Goal: Communication & Community: Participate in discussion

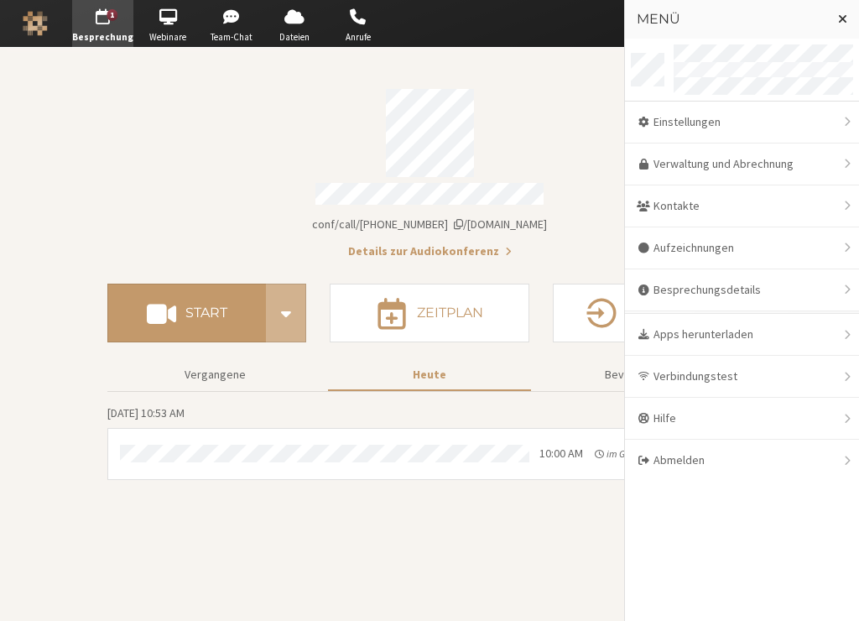
click at [770, 24] on h3 "Menü" at bounding box center [730, 19] width 187 height 15
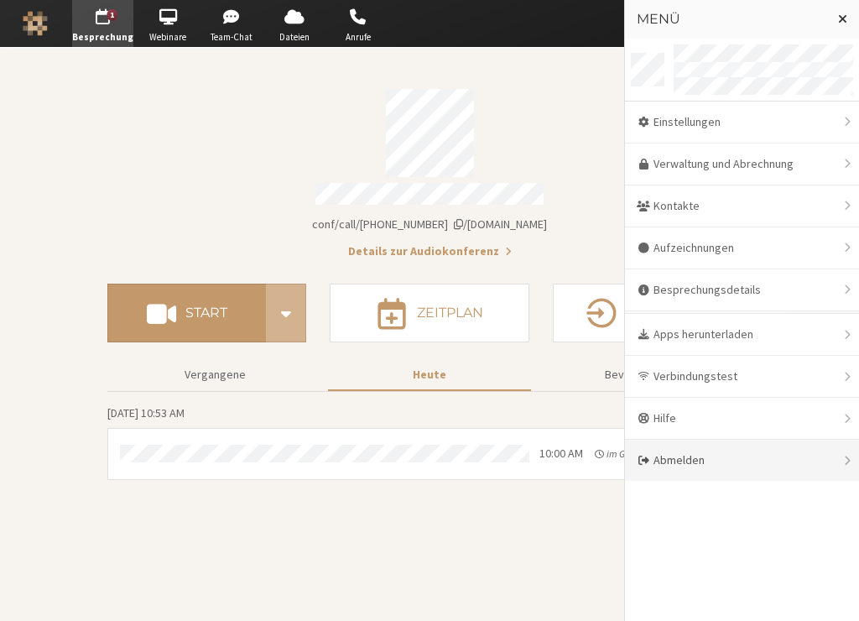
click at [668, 453] on div "Abmelden" at bounding box center [742, 459] width 234 height 41
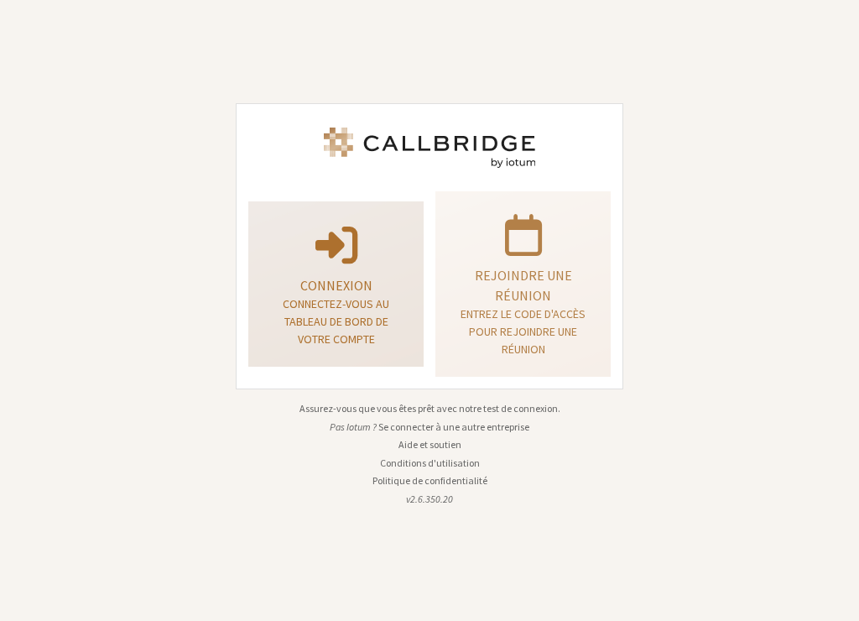
click at [311, 292] on p "Connexion" at bounding box center [335, 285] width 133 height 20
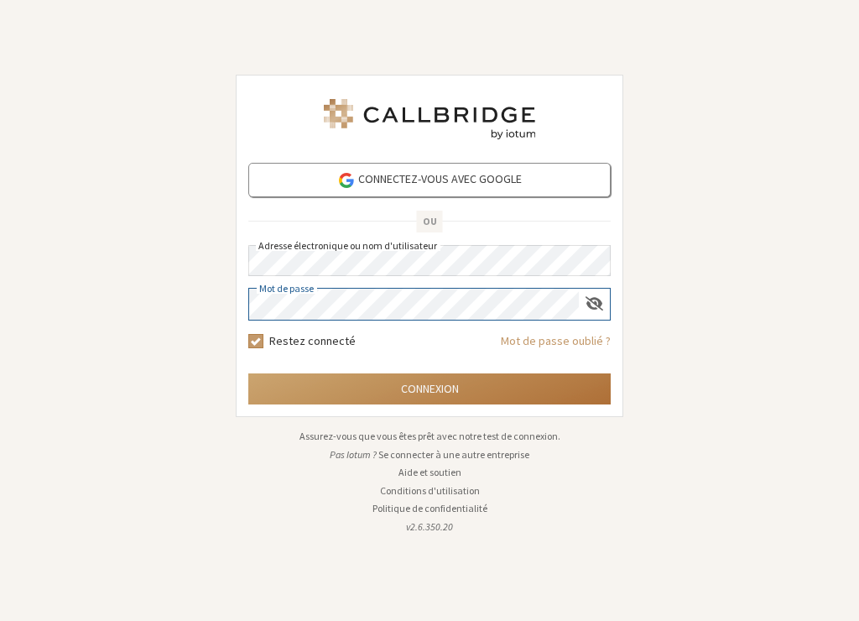
click at [394, 384] on button "Connexion" at bounding box center [429, 388] width 362 height 31
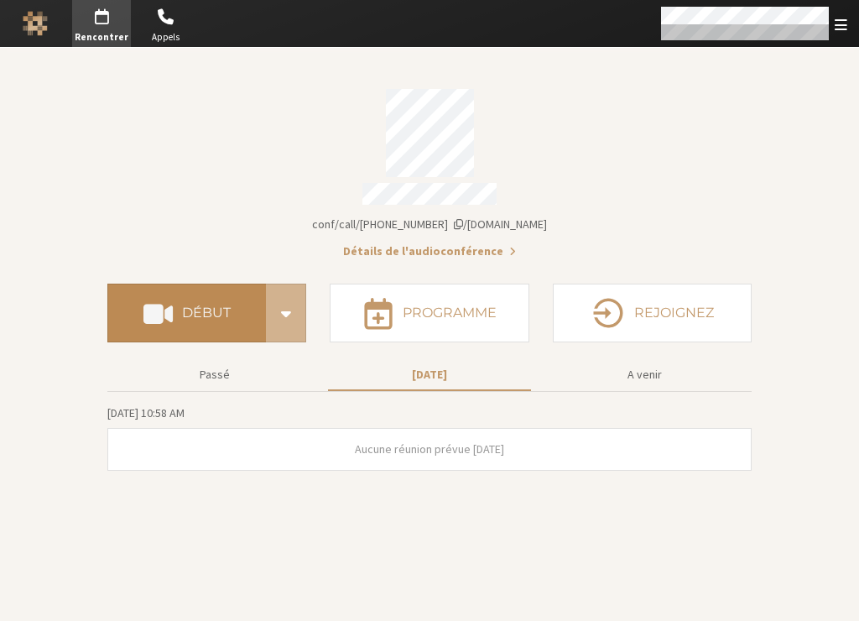
click at [211, 314] on button "Début" at bounding box center [186, 312] width 159 height 59
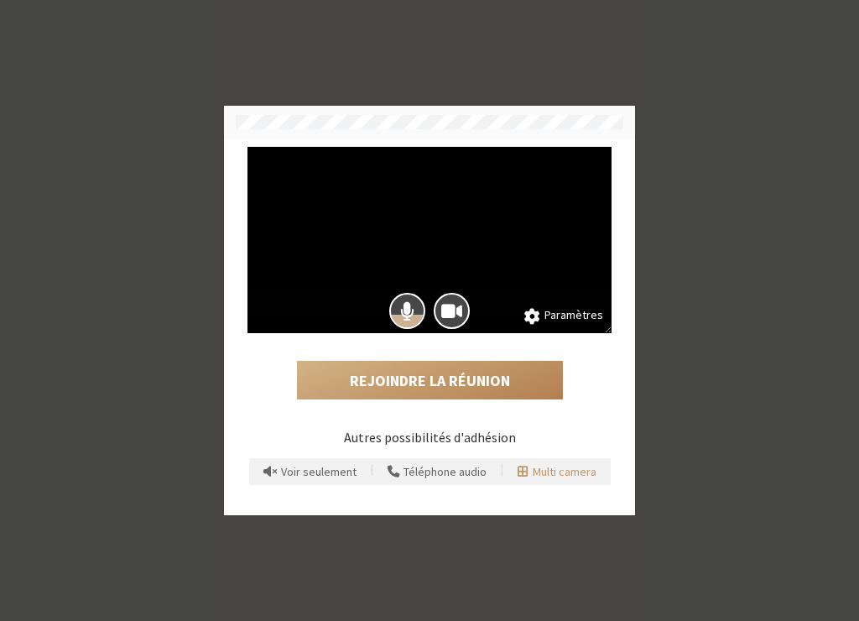
click at [570, 464] on button "Multi camera" at bounding box center [557, 471] width 91 height 27
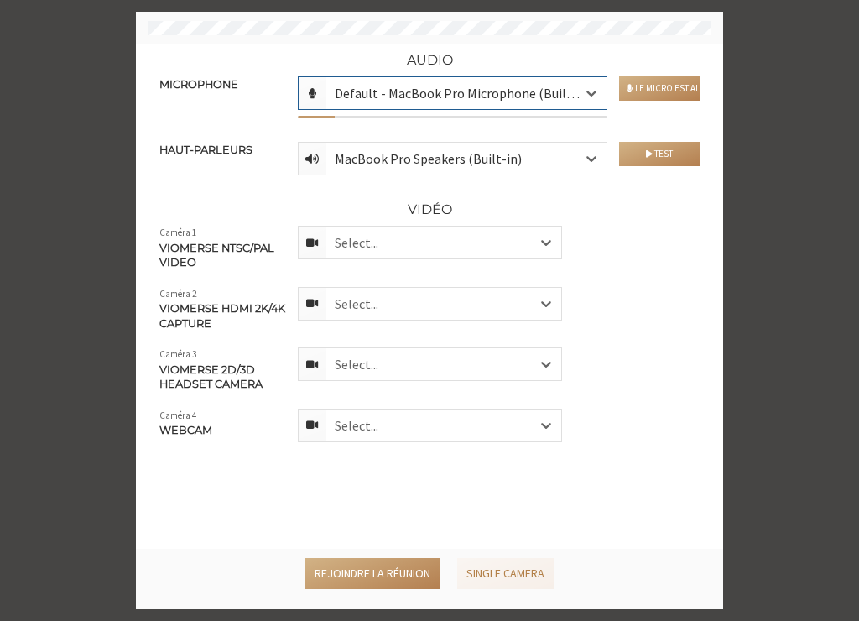
click at [418, 242] on div "Select..." at bounding box center [443, 242] width 234 height 32
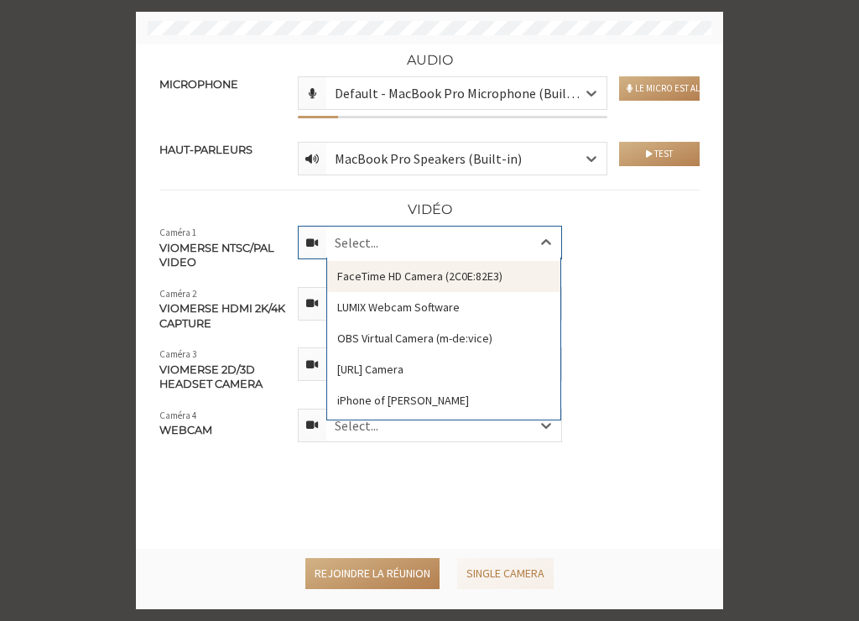
click at [435, 280] on div "FaceTime HD Camera (2C0E:82E3)" at bounding box center [443, 276] width 232 height 31
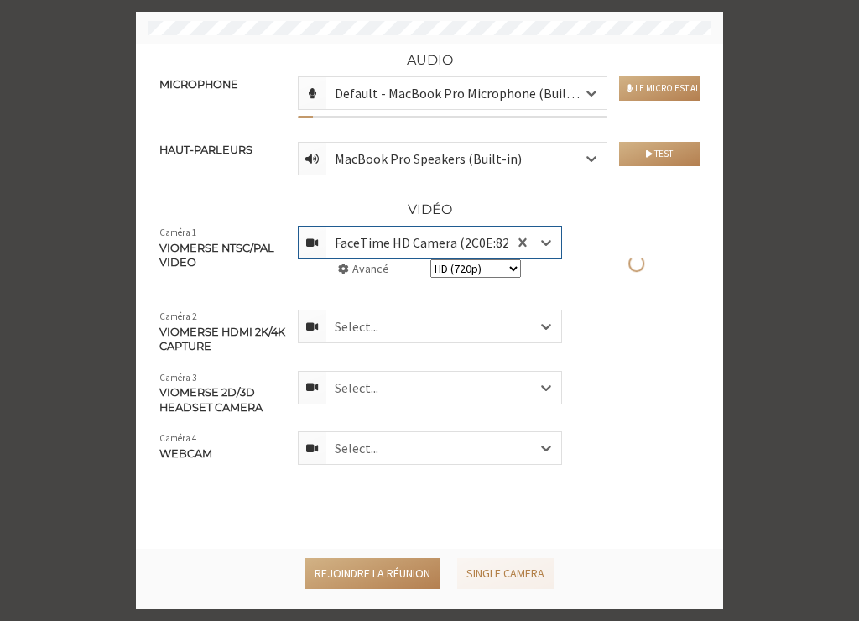
click at [422, 324] on div "Select..." at bounding box center [443, 326] width 234 height 32
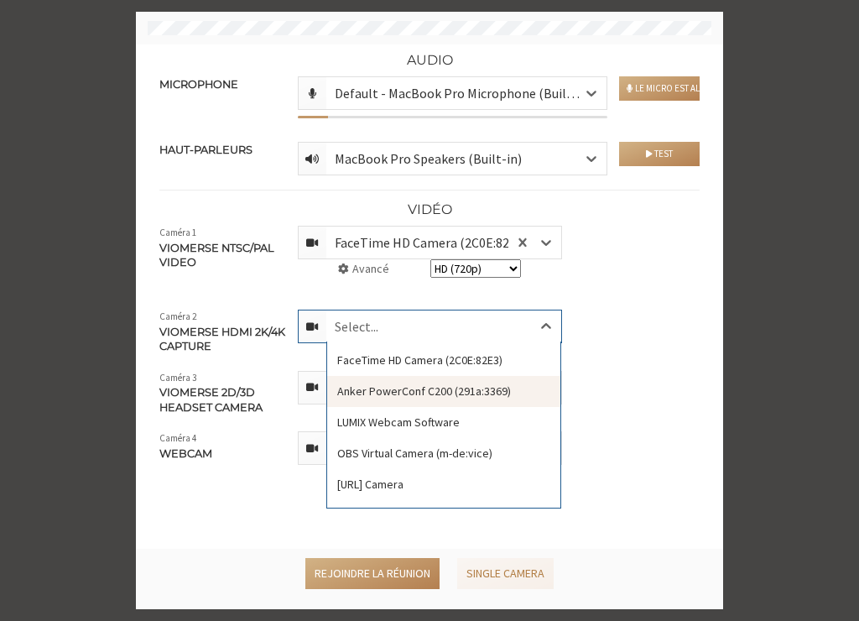
click at [414, 396] on div "Anker PowerConf C200 (291a:3369)" at bounding box center [443, 391] width 232 height 31
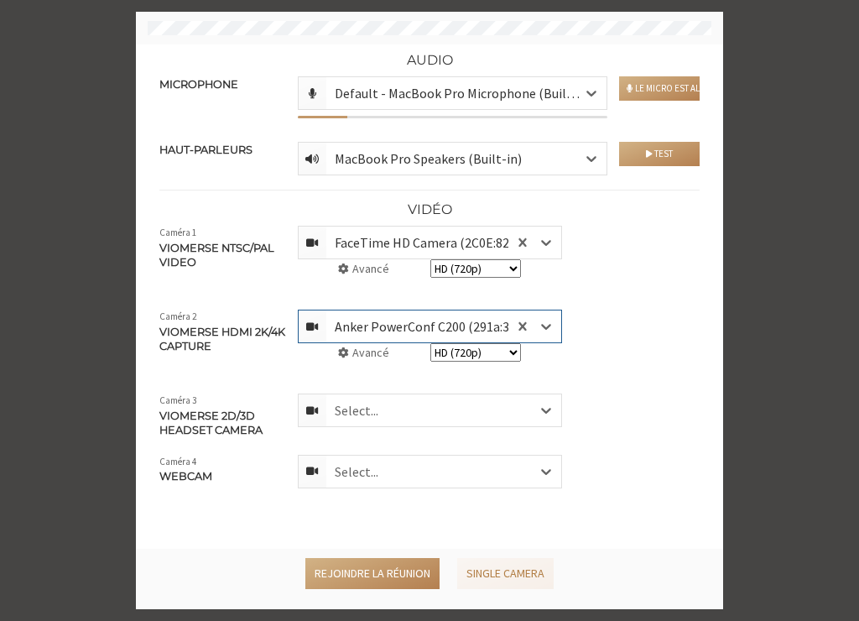
click at [469, 410] on div "Select..." at bounding box center [443, 410] width 234 height 32
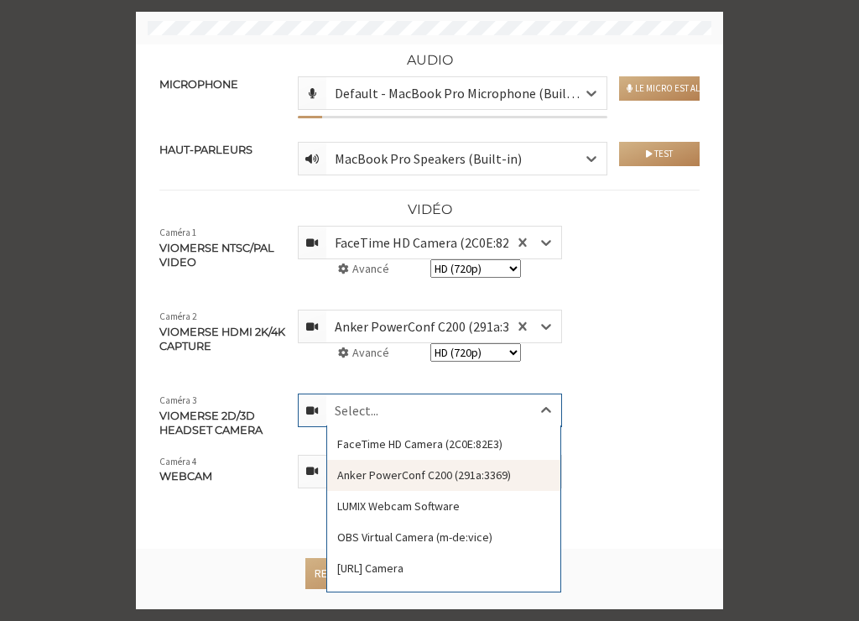
click at [462, 475] on div "Anker PowerConf C200 (291a:3369)" at bounding box center [443, 475] width 232 height 31
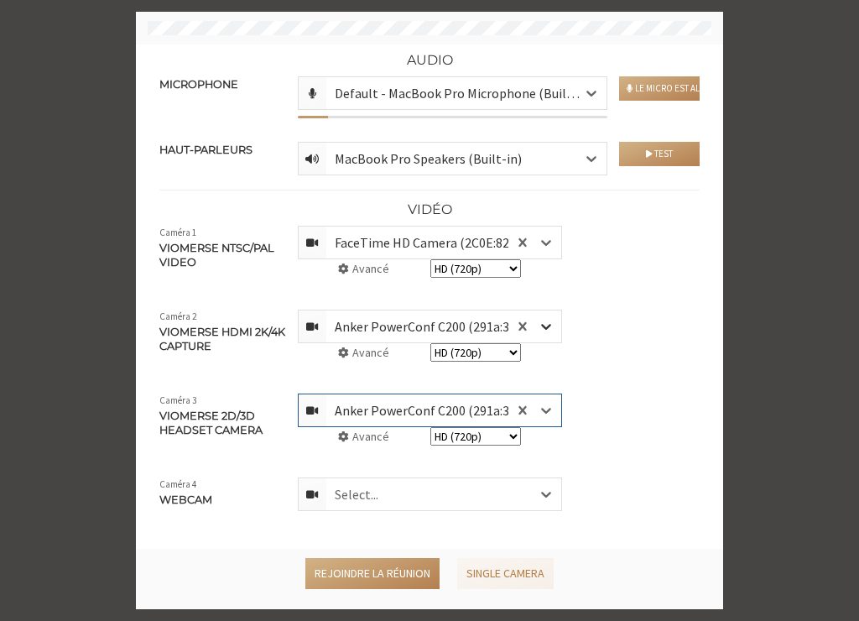
click at [548, 326] on icon at bounding box center [546, 327] width 10 height 6
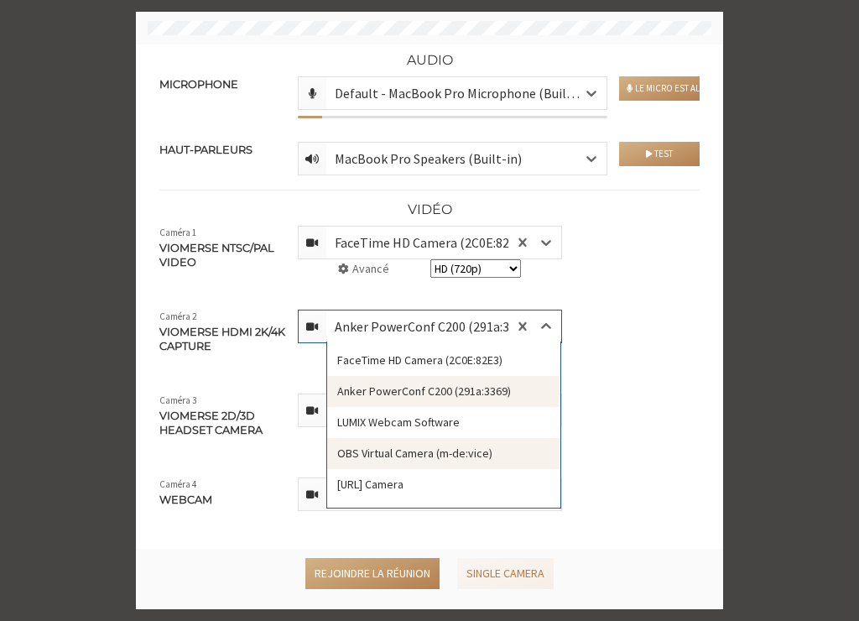
click at [429, 451] on div "OBS Virtual Camera (m-de:vice)" at bounding box center [443, 453] width 232 height 31
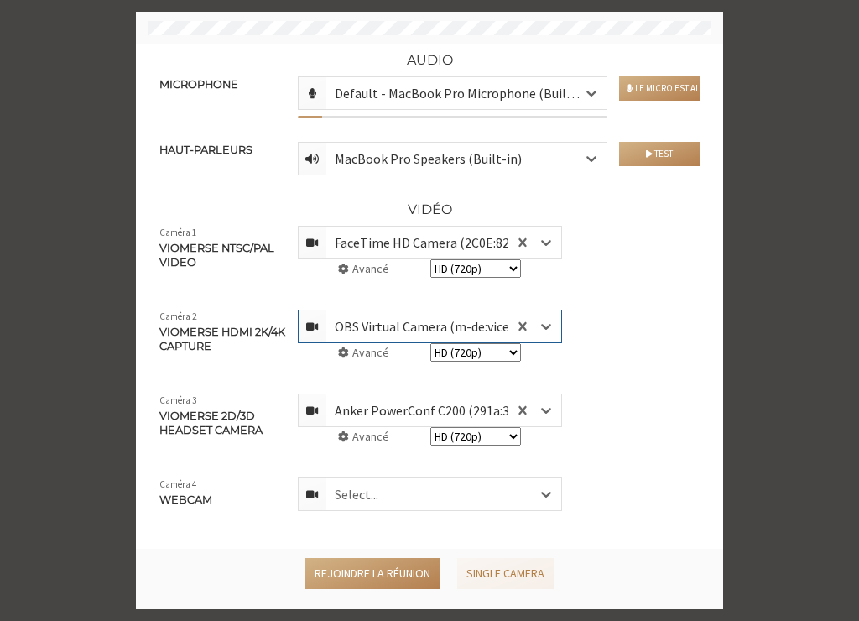
click at [479, 496] on div "Select..." at bounding box center [443, 494] width 234 height 32
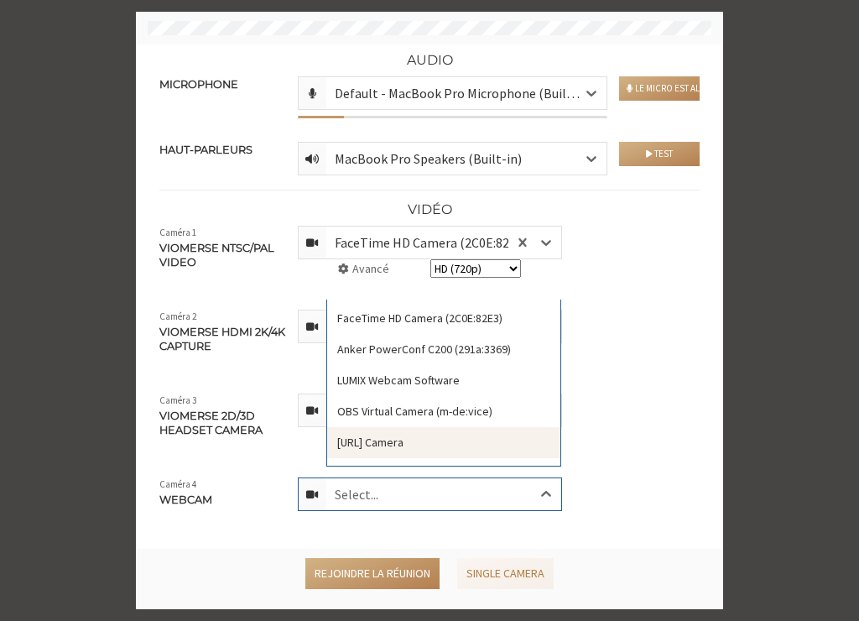
click at [445, 438] on div "[URL] Camera" at bounding box center [443, 442] width 232 height 31
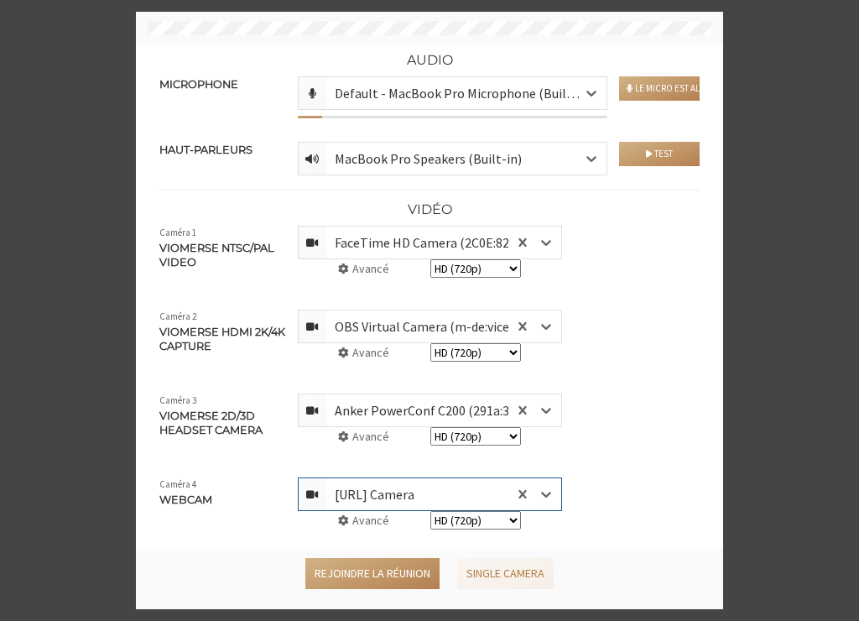
click at [486, 433] on select "SD (360p) HD (720p) Full HD (1080p)" at bounding box center [475, 436] width 91 height 18
select select "1080"
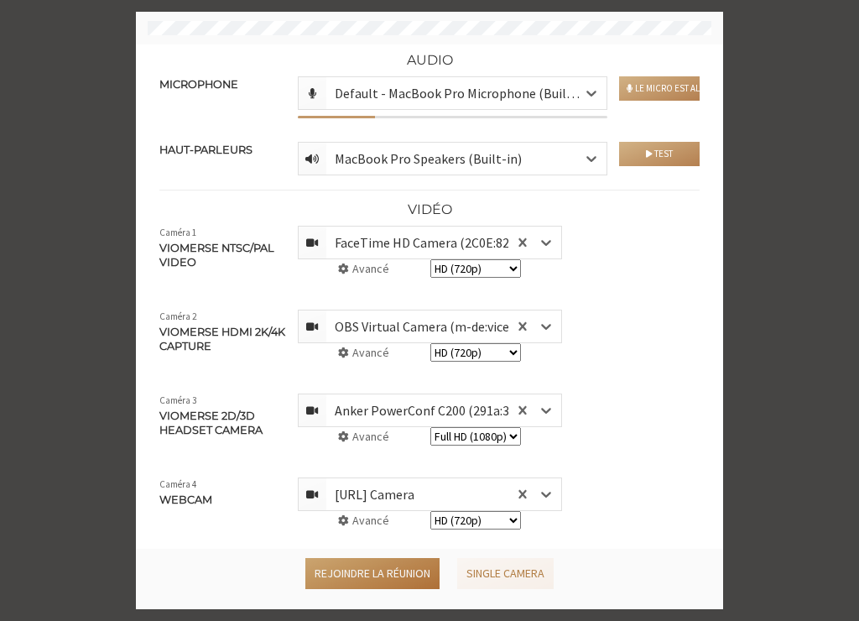
click at [390, 574] on button "Rejoindre la réunion" at bounding box center [372, 573] width 134 height 31
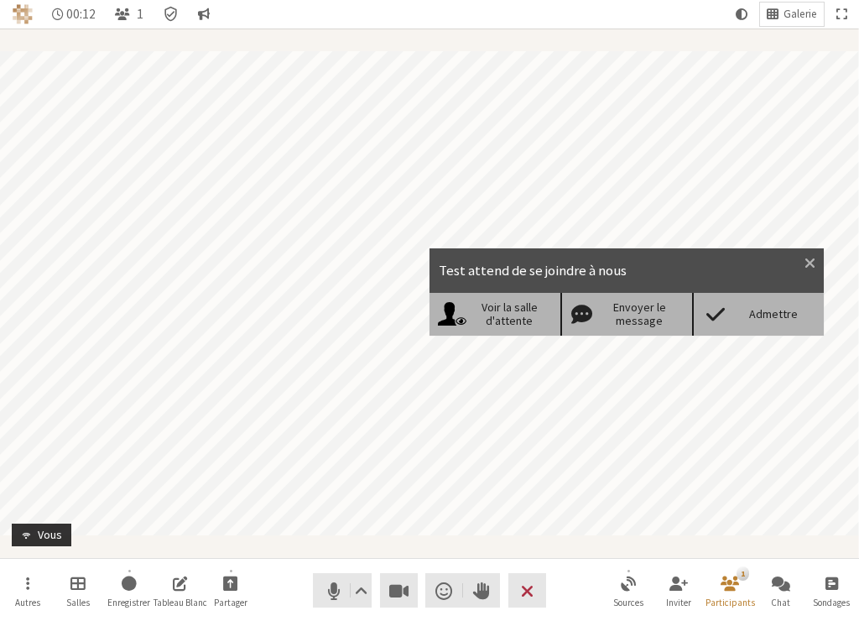
click at [788, 314] on div "Admettre" at bounding box center [773, 314] width 86 height 14
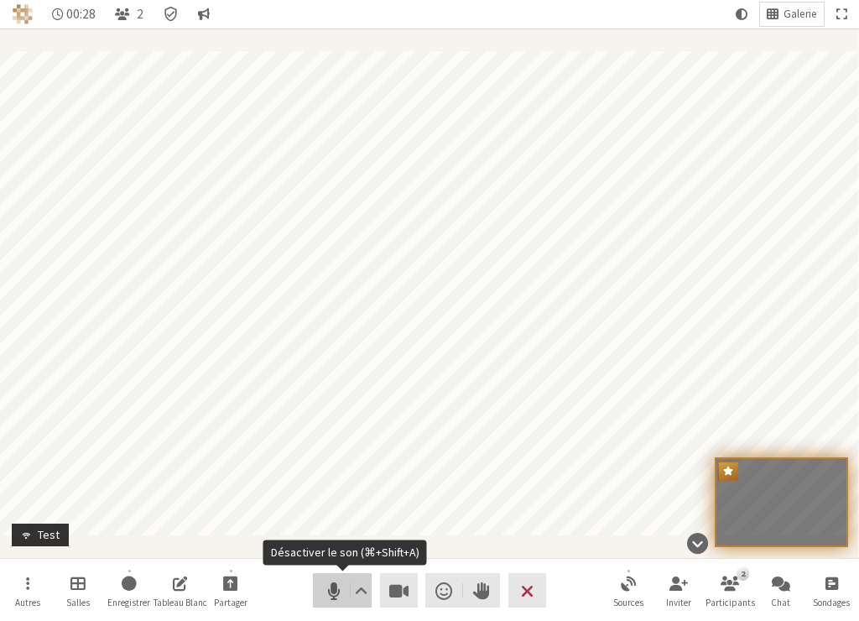
click at [335, 584] on span "Désactiver le son (⌘+Shift+A)" at bounding box center [332, 590] width 23 height 23
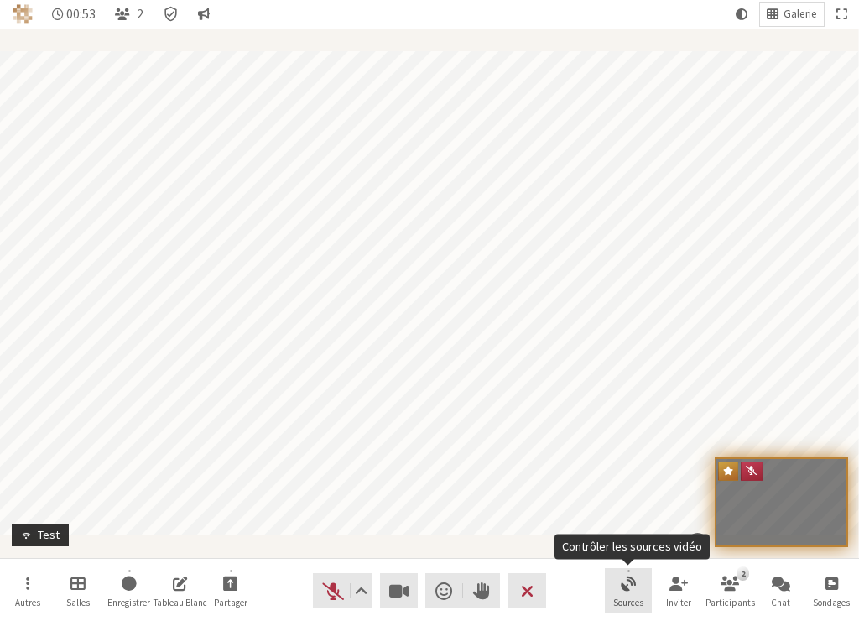
click at [633, 587] on span "Contrôler les sources vidéo" at bounding box center [628, 582] width 15 height 19
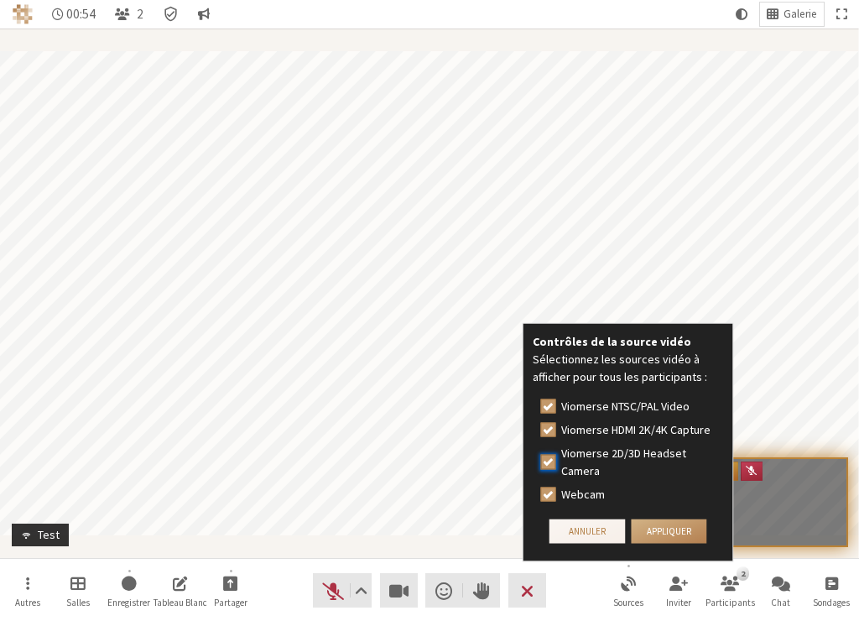
click at [548, 460] on input "Viomerse 2D/3D Headset Camera" at bounding box center [548, 461] width 15 height 17
checkbox input "false"
click at [551, 489] on input "Webcam" at bounding box center [548, 494] width 15 height 17
checkbox input "false"
click at [673, 530] on button "Appliquer" at bounding box center [669, 531] width 76 height 24
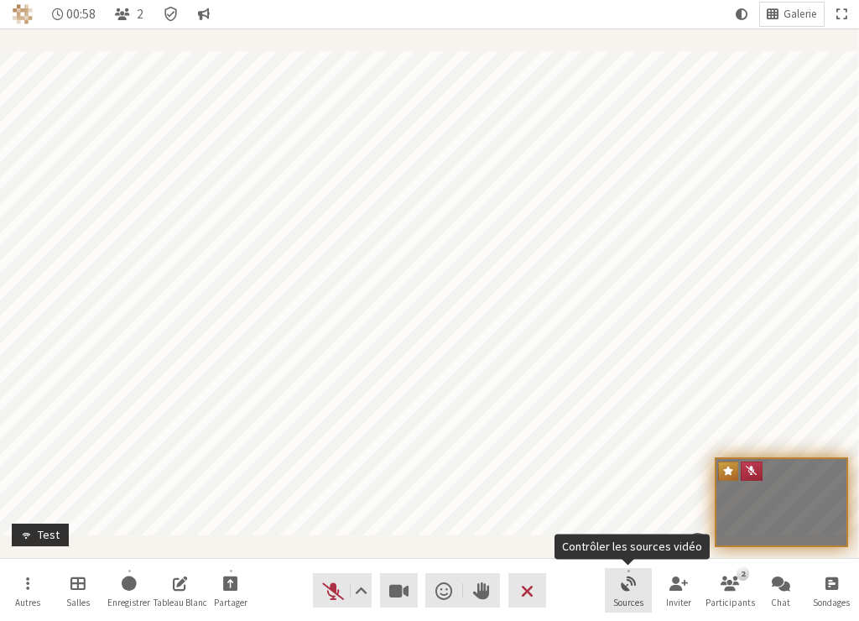
click at [623, 585] on span "Contrôler les sources vidéo" at bounding box center [628, 582] width 15 height 19
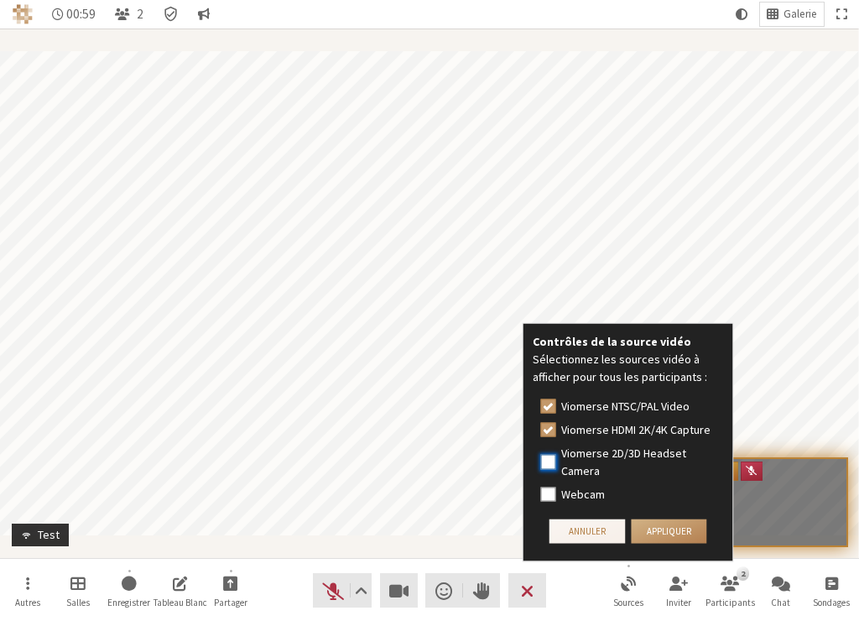
click at [547, 462] on input "Viomerse 2D/3D Headset Camera" at bounding box center [548, 461] width 15 height 17
checkbox input "true"
click at [548, 423] on input "Viomerse HDMI 2K/4K Capture" at bounding box center [548, 429] width 15 height 17
checkbox input "false"
click at [671, 531] on button "Appliquer" at bounding box center [669, 531] width 76 height 24
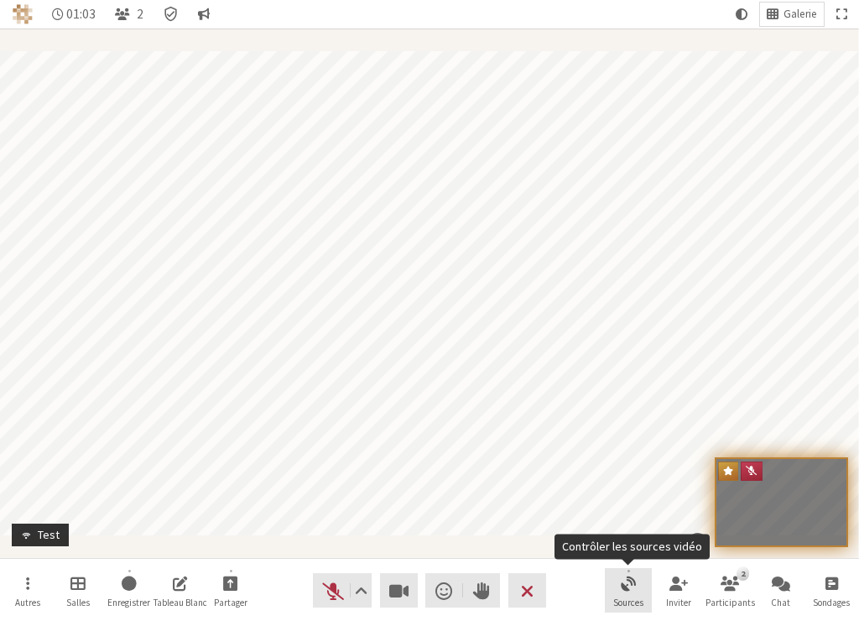
click at [635, 579] on span "Contrôler les sources vidéo" at bounding box center [628, 582] width 15 height 19
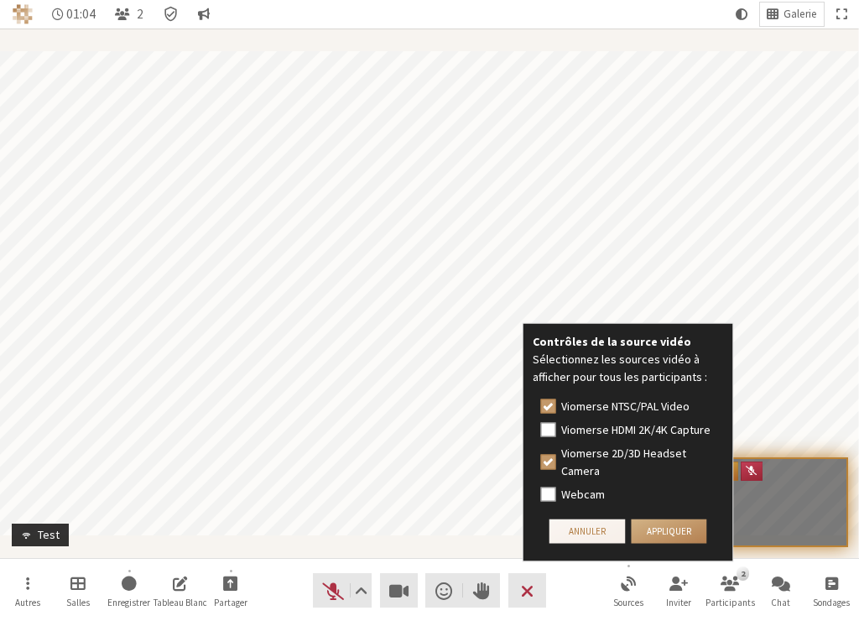
click at [555, 491] on div "Webcam" at bounding box center [628, 495] width 174 height 18
checkbox input "true"
click at [657, 527] on button "Appliquer" at bounding box center [669, 531] width 76 height 24
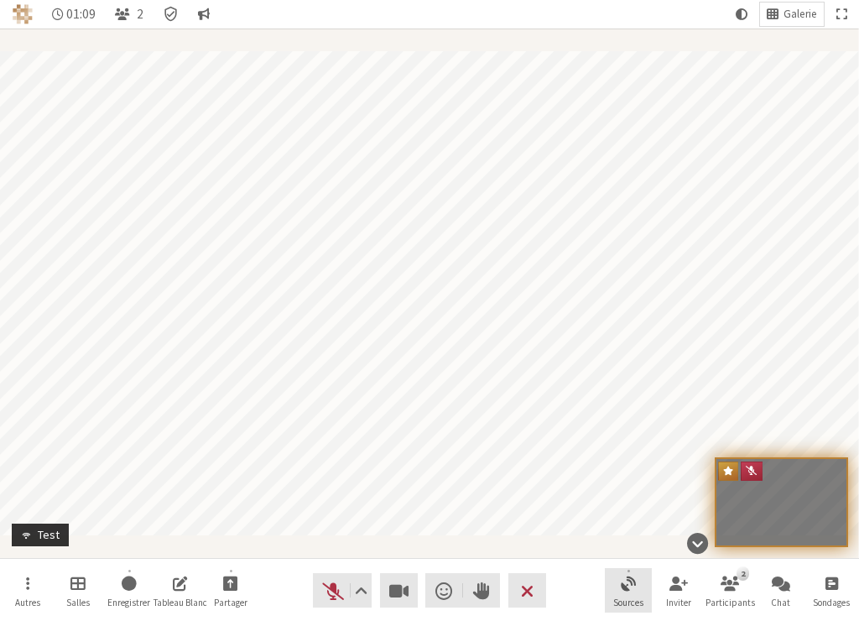
click at [627, 581] on span "Contrôler les sources vidéo" at bounding box center [628, 582] width 15 height 19
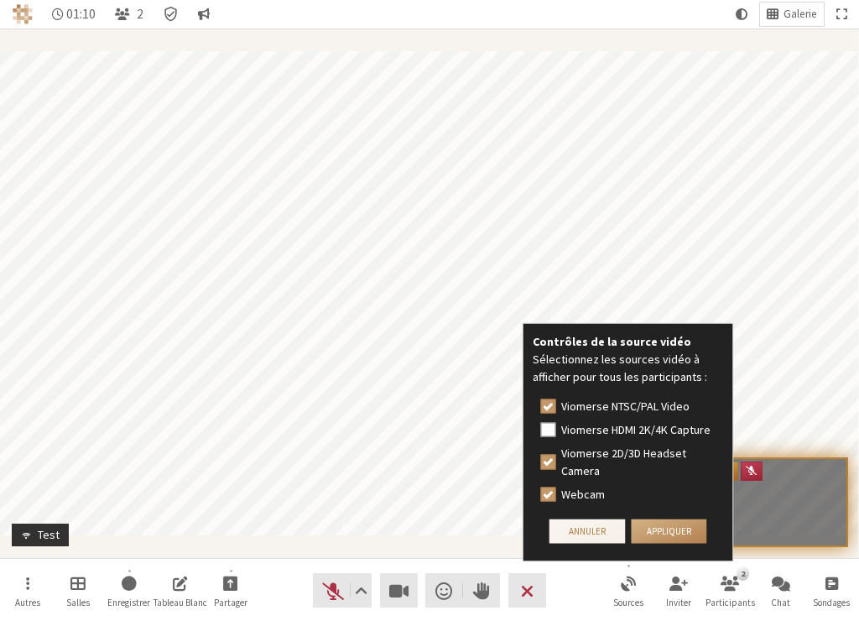
click at [577, 488] on label "Webcam" at bounding box center [638, 495] width 154 height 18
checkbox input "false"
click at [680, 533] on button "Appliquer" at bounding box center [669, 531] width 76 height 24
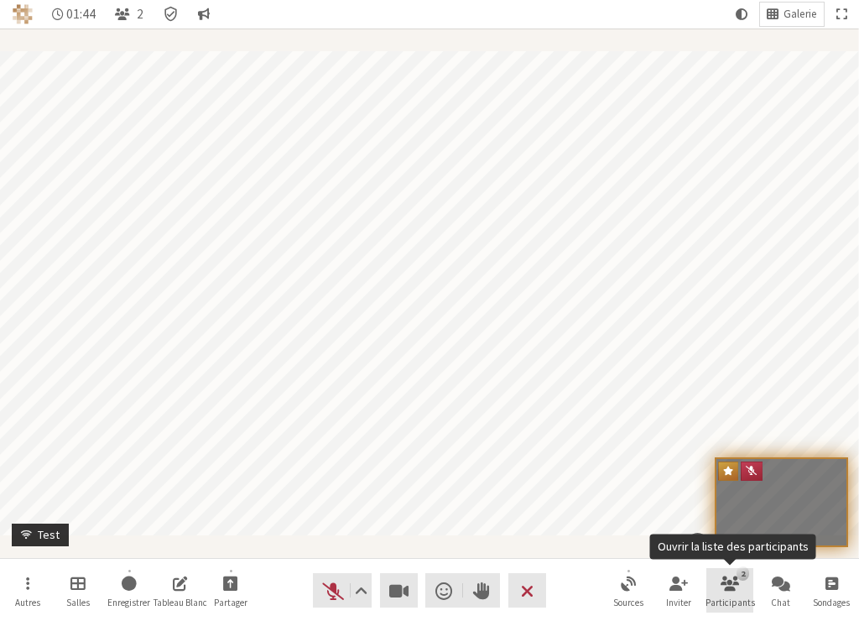
click at [736, 576] on span "Ouvrir la liste des participants" at bounding box center [729, 582] width 18 height 19
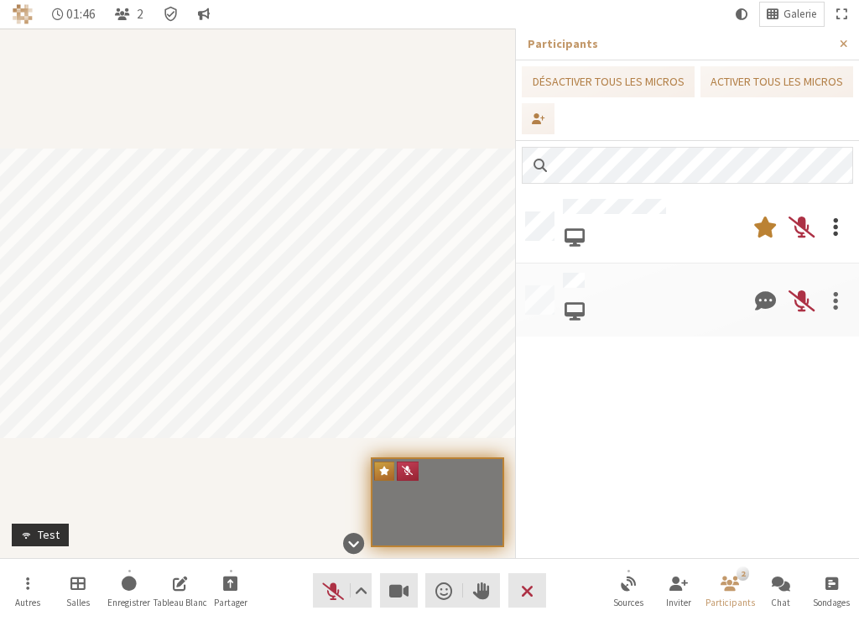
click at [830, 212] on div at bounding box center [835, 226] width 35 height 47
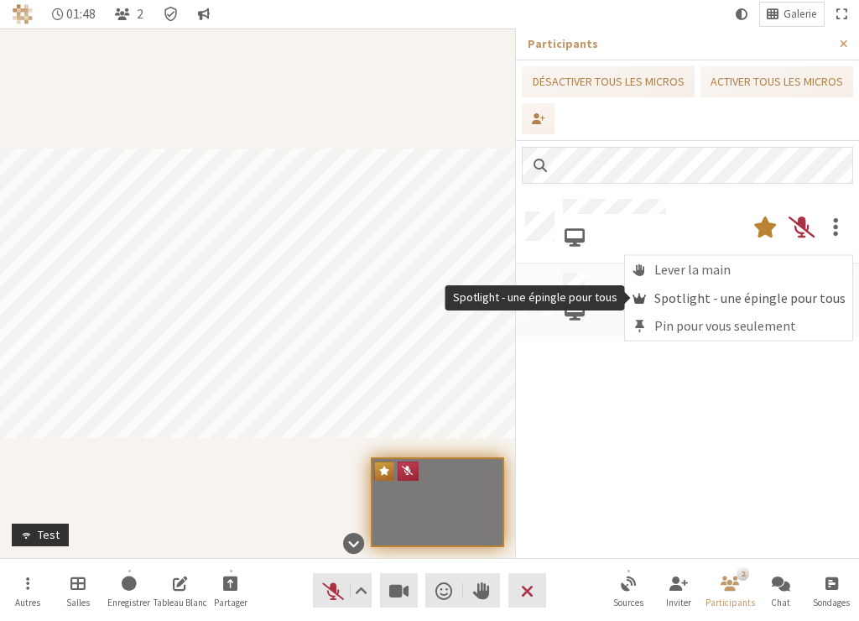
click at [708, 296] on span "Spotlight - une épingle pour tous" at bounding box center [749, 297] width 191 height 15
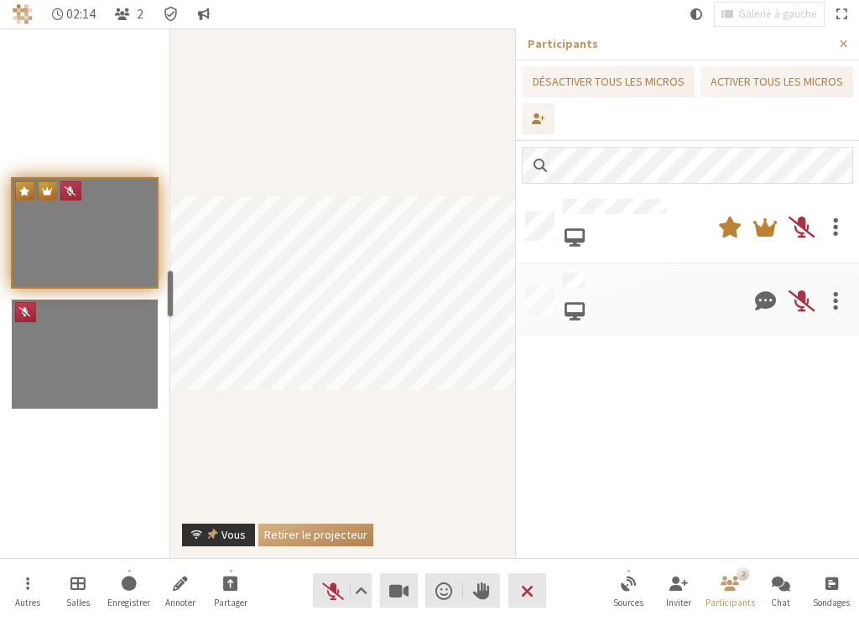
click at [344, 537] on button "Retirer le projecteur" at bounding box center [315, 534] width 115 height 23
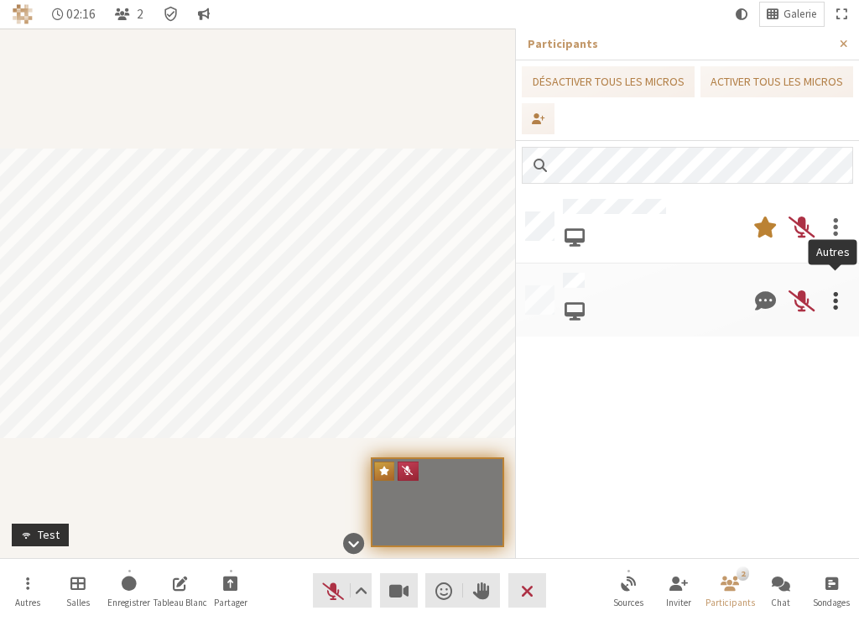
click at [839, 298] on div at bounding box center [835, 300] width 35 height 47
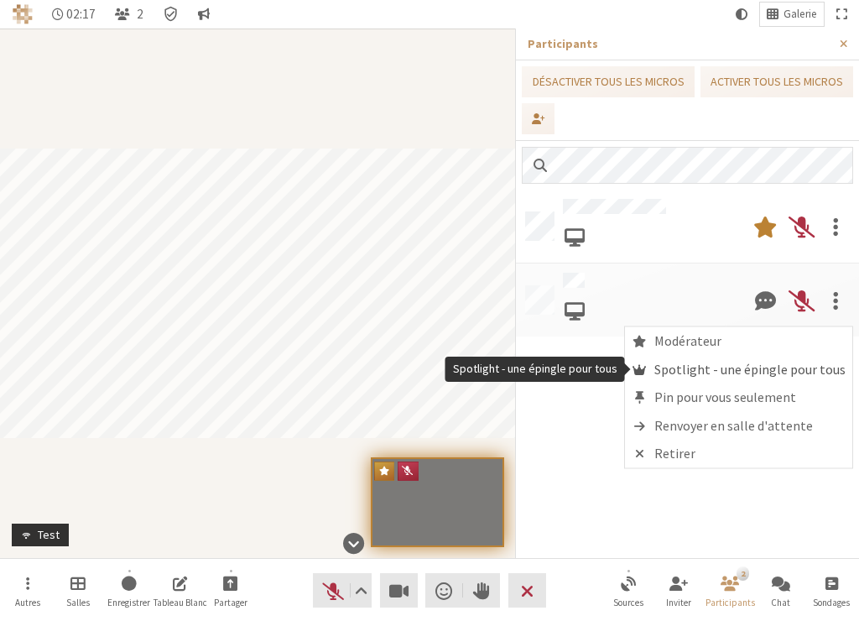
click at [725, 366] on span "Spotlight - une épingle pour tous" at bounding box center [749, 368] width 191 height 15
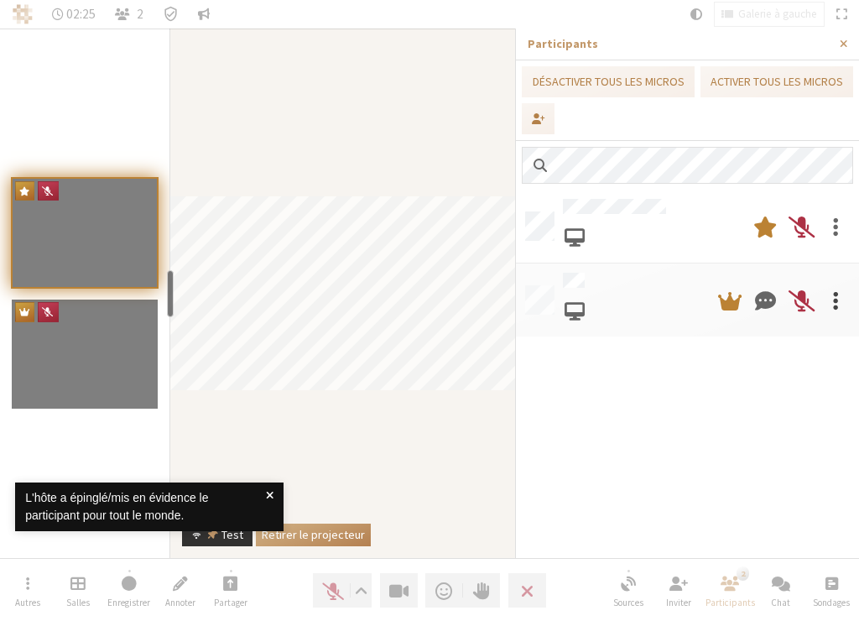
click at [834, 302] on span at bounding box center [835, 300] width 5 height 30
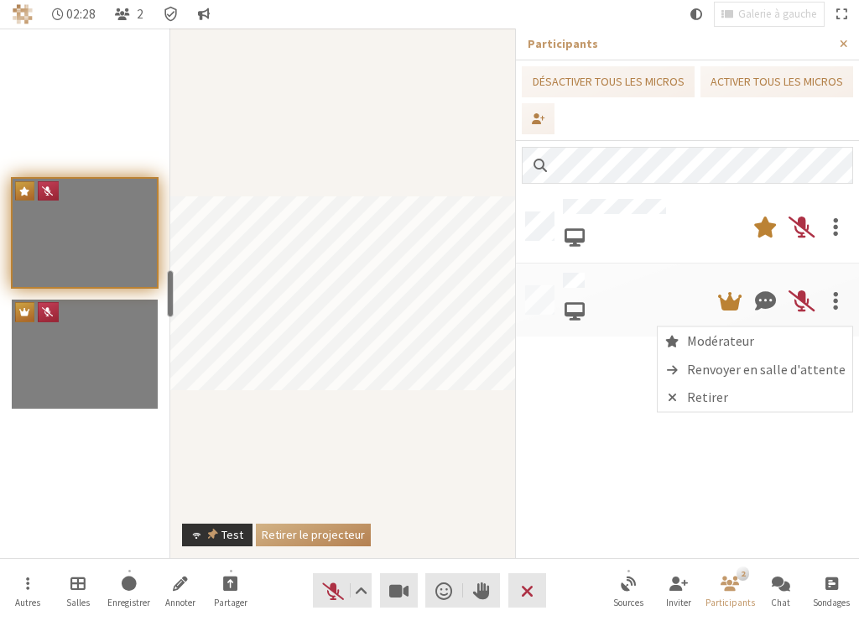
click at [373, 455] on div "Participant" at bounding box center [342, 293] width 345 height 529
click at [319, 524] on button "Retirer le projecteur" at bounding box center [313, 534] width 115 height 23
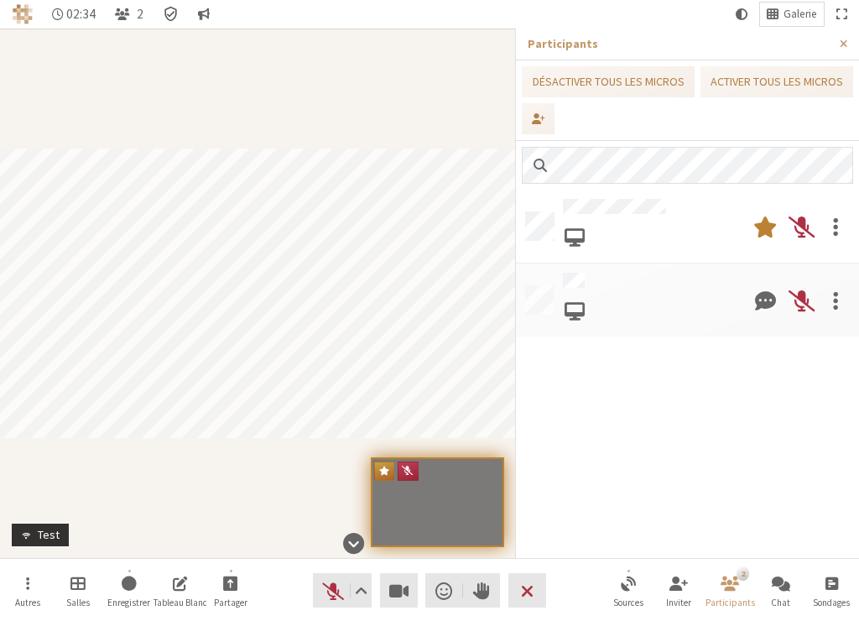
click at [173, 13] on icon "Détails de la réunion Chiffrement activé" at bounding box center [171, 14] width 17 height 17
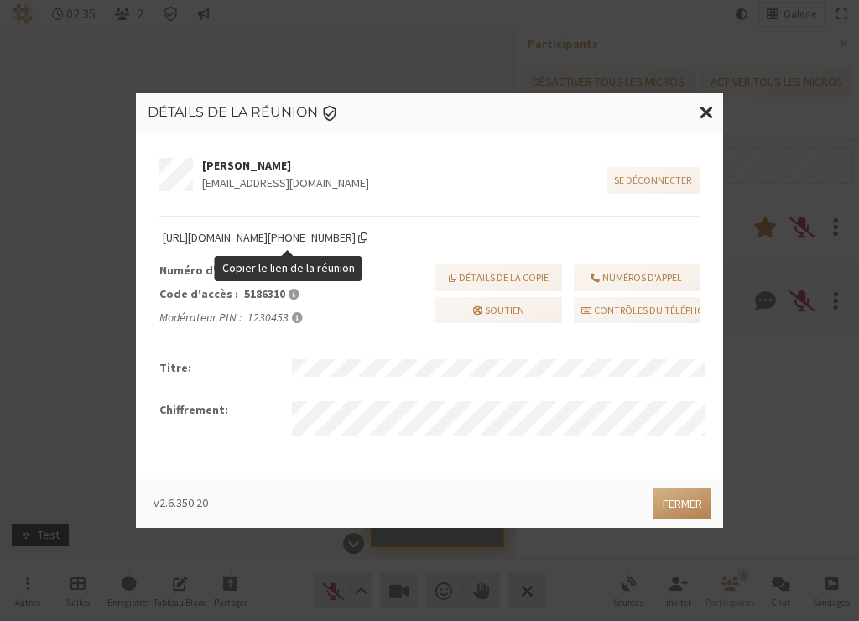
click at [367, 240] on span "Copier le lien de la réunion" at bounding box center [362, 237] width 9 height 13
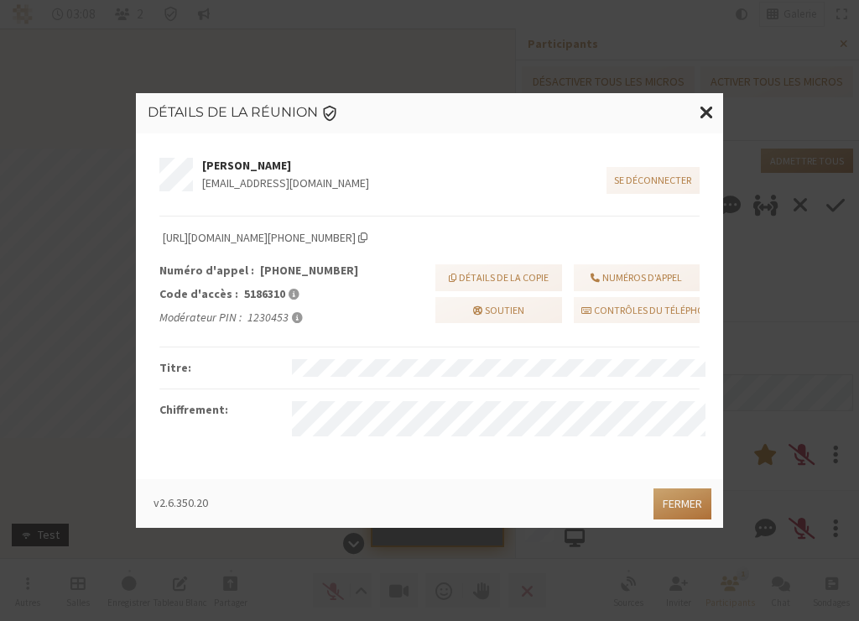
click at [683, 521] on div "v2.6.350.20 Fermer" at bounding box center [429, 503] width 587 height 49
click at [683, 501] on button "Fermer" at bounding box center [682, 503] width 58 height 31
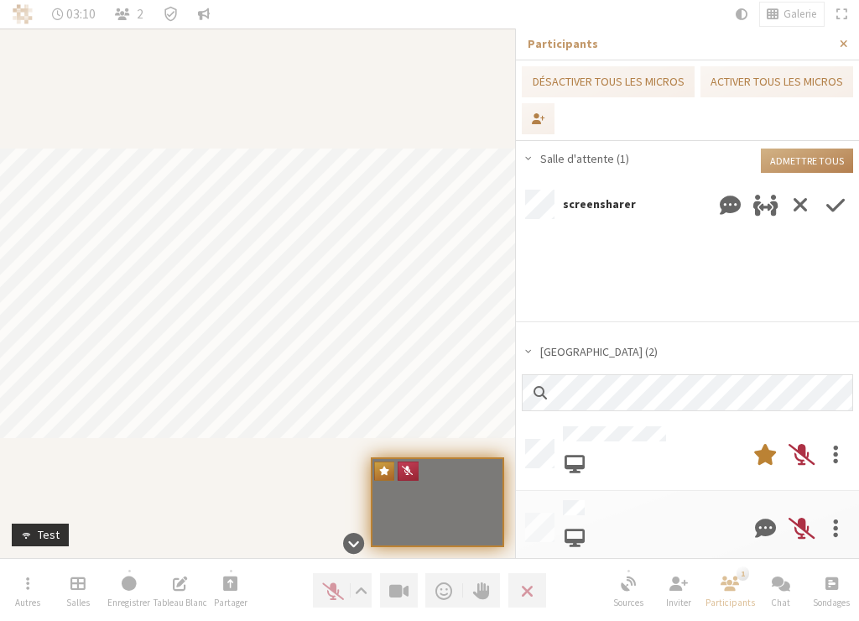
click at [838, 208] on span "Autoriser l'entrée" at bounding box center [835, 205] width 18 height 30
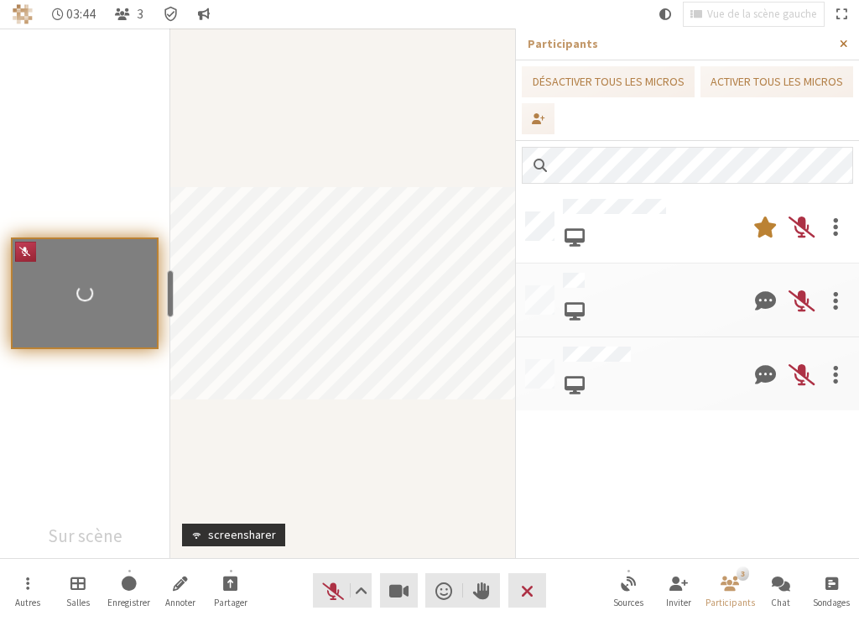
click at [852, 40] on button "Fermer la barre latérale" at bounding box center [843, 44] width 31 height 31
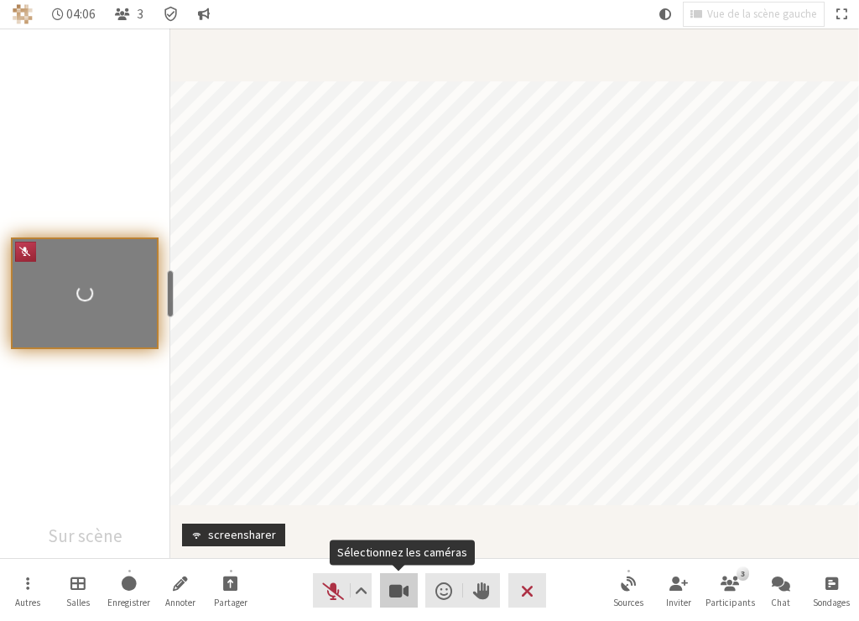
click at [402, 594] on span "Sélectionnez les caméras" at bounding box center [398, 590] width 19 height 23
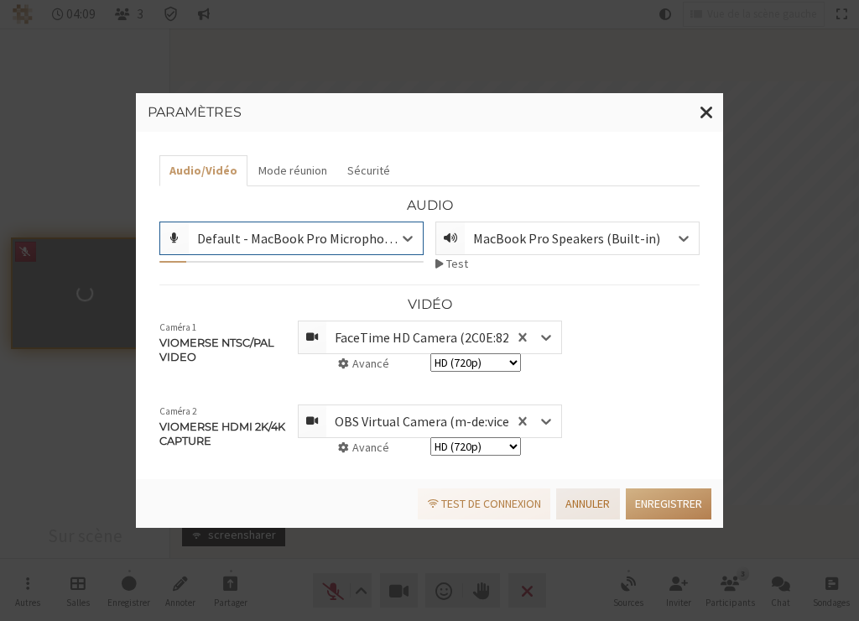
click at [593, 500] on button "Annuler" at bounding box center [587, 503] width 63 height 31
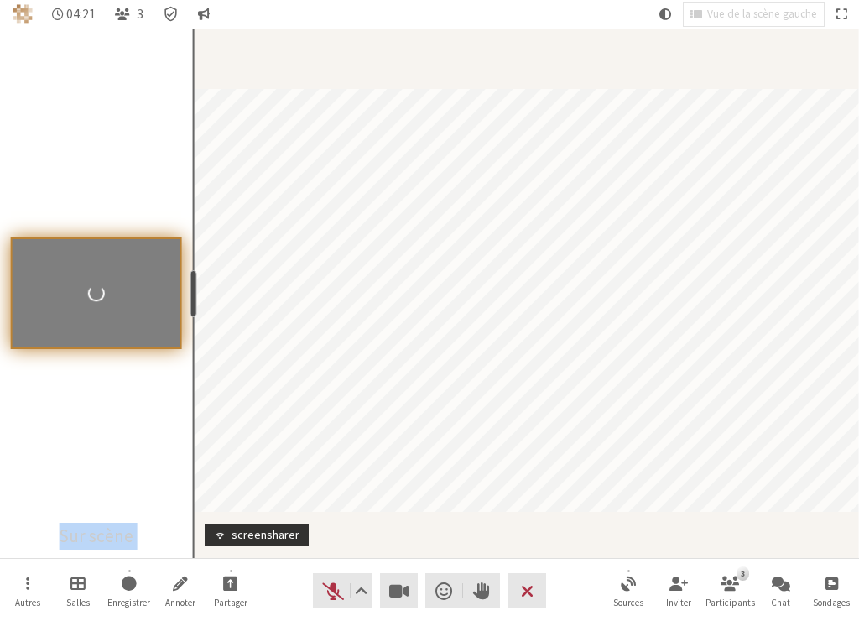
drag, startPoint x: 172, startPoint y: 292, endPoint x: 191, endPoint y: 299, distance: 20.4
click at [191, 296] on div "resize" at bounding box center [193, 293] width 7 height 47
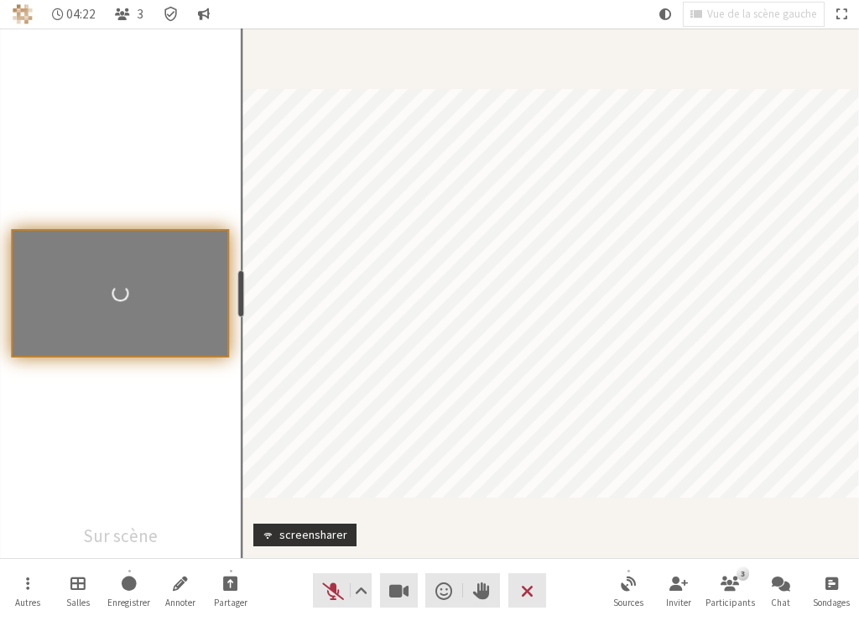
drag, startPoint x: 192, startPoint y: 300, endPoint x: 243, endPoint y: 298, distance: 51.2
click at [239, 298] on div "resize" at bounding box center [241, 293] width 7 height 47
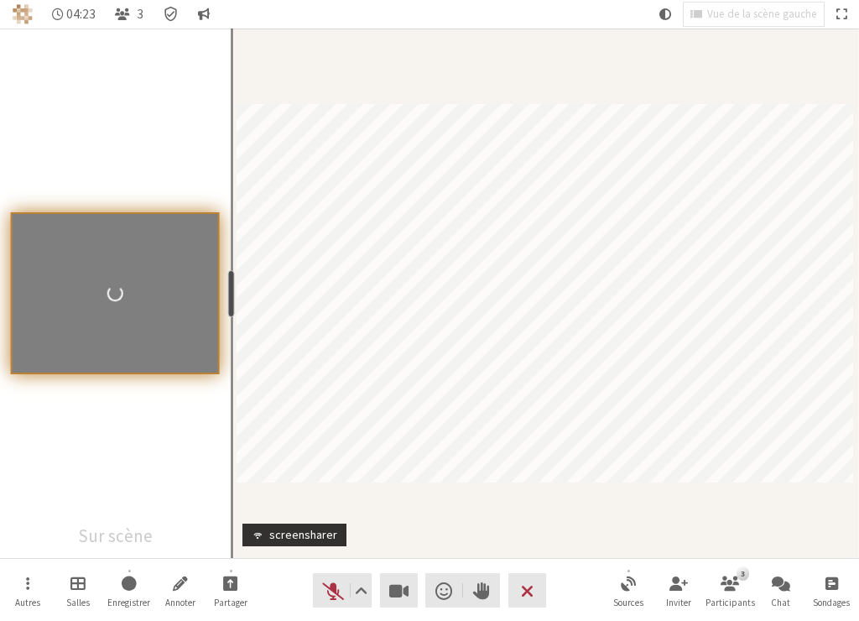
drag, startPoint x: 243, startPoint y: 298, endPoint x: 182, endPoint y: 319, distance: 64.7
click at [227, 311] on div "resize" at bounding box center [230, 293] width 7 height 47
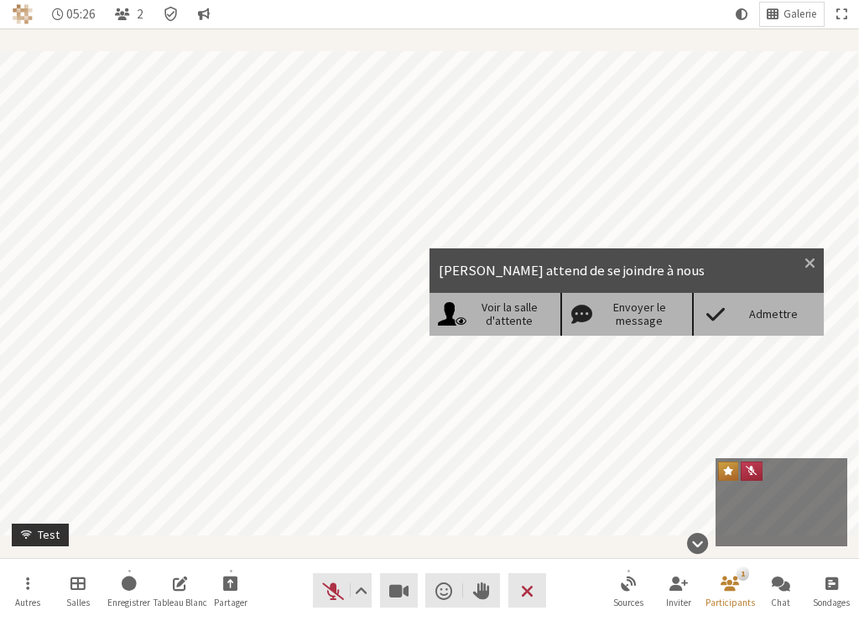
click at [777, 313] on div "Admettre" at bounding box center [773, 314] width 86 height 14
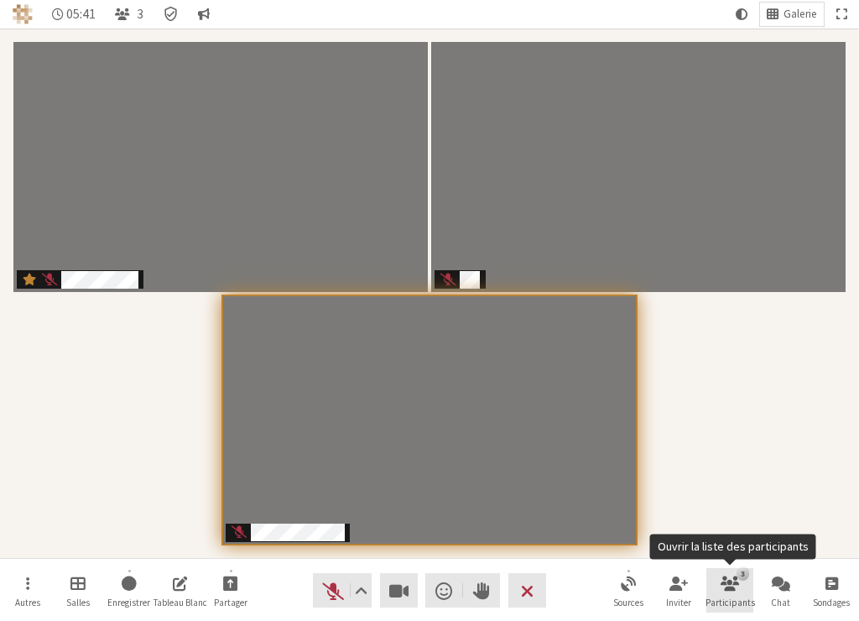
click at [731, 590] on span "Ouvrir la liste des participants" at bounding box center [729, 582] width 18 height 19
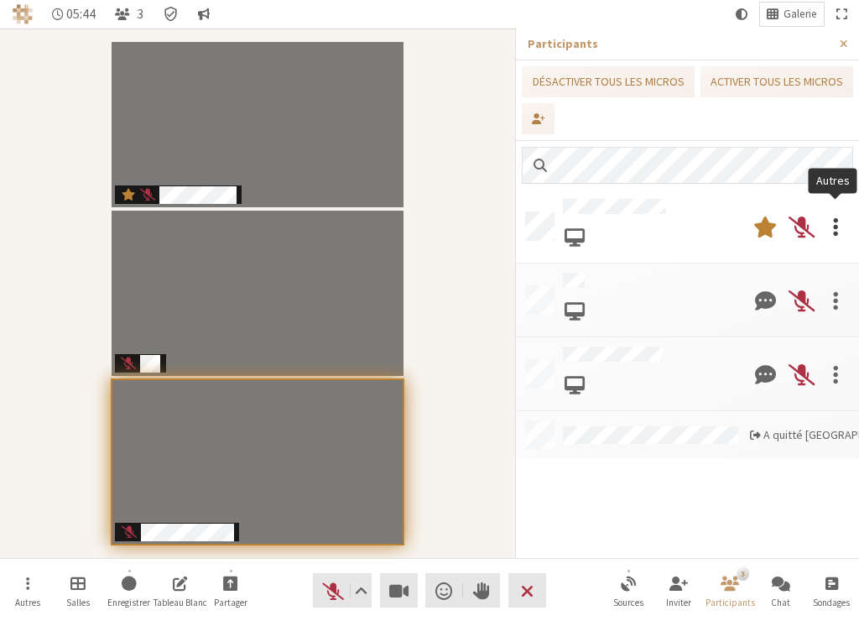
click at [829, 223] on div at bounding box center [835, 226] width 35 height 47
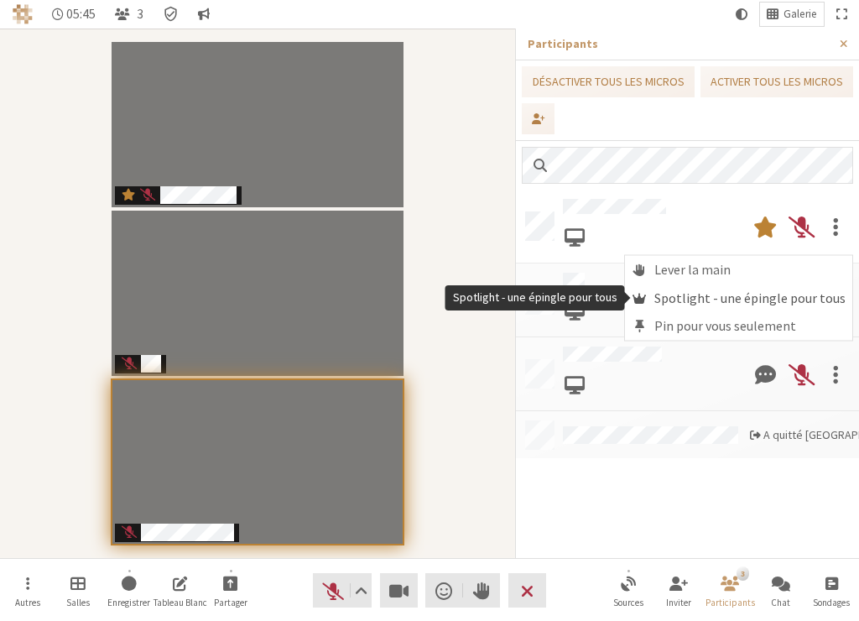
click at [708, 293] on span "Spotlight - une épingle pour tous" at bounding box center [749, 297] width 191 height 15
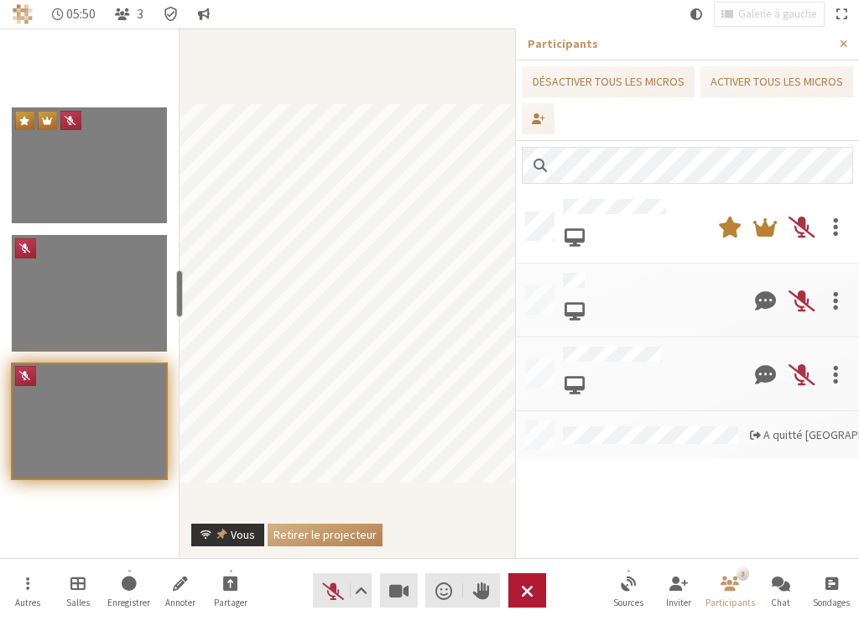
click at [526, 592] on span "Terminer ou quitter la réunion" at bounding box center [527, 590] width 13 height 23
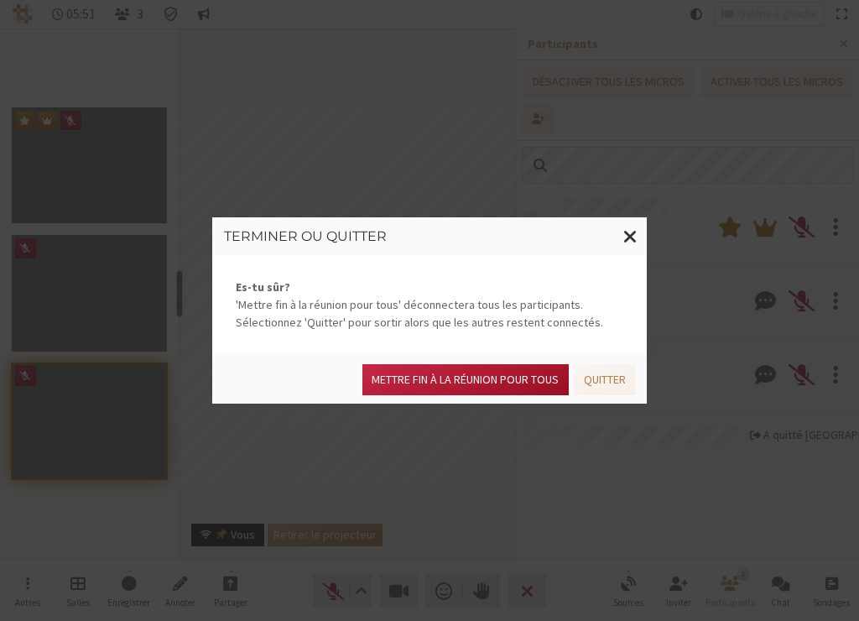
drag, startPoint x: 496, startPoint y: 366, endPoint x: 845, endPoint y: 299, distance: 355.3
click at [496, 365] on button "Mettre fin à la réunion pour tous" at bounding box center [464, 379] width 205 height 31
click at [498, 379] on html "05:51 3 Galerie à gauche Autres Salles Enregistrer Annoter Partager Audio Vidéo…" at bounding box center [429, 310] width 859 height 621
